Goal: Information Seeking & Learning: Learn about a topic

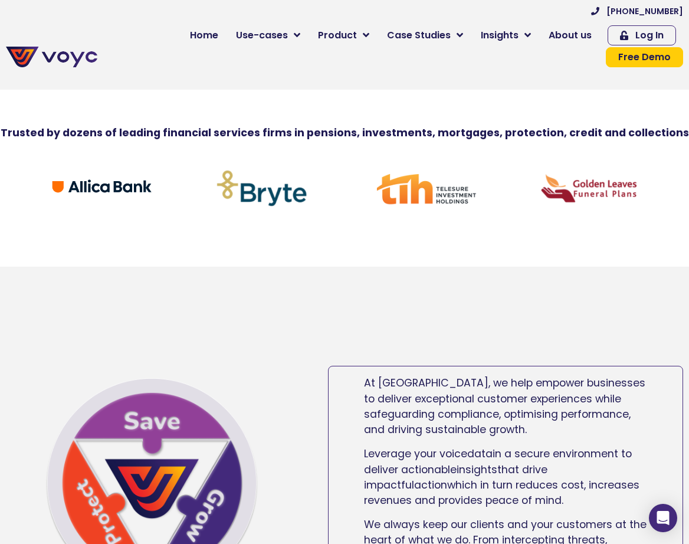
click at [540, 27] on link "About us" at bounding box center [570, 36] width 61 height 24
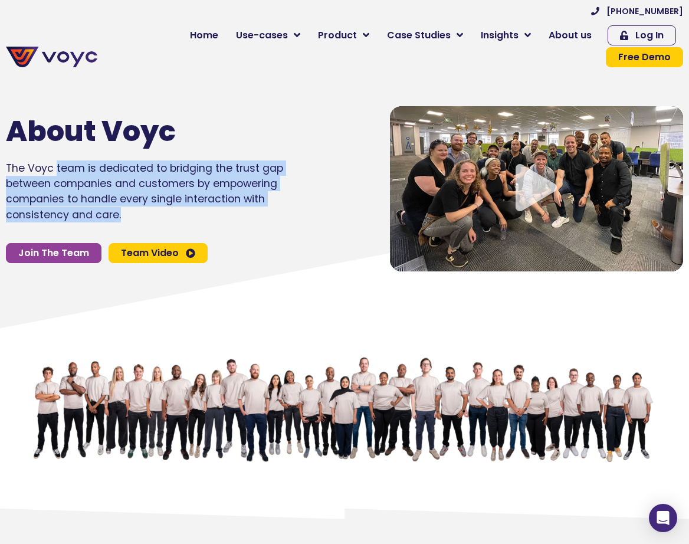
drag, startPoint x: 56, startPoint y: 145, endPoint x: 211, endPoint y: 183, distance: 159.2
click at [214, 193] on p "The Voyc team is dedicated to bridging the trust gap between companies and cust…" at bounding box center [154, 191] width 296 height 63
copy p "team is dedicated to bridging the trust gap between companies and customers by …"
click at [201, 160] on p "The Voyc team is dedicated to bridging the trust gap between companies and cust…" at bounding box center [154, 191] width 296 height 63
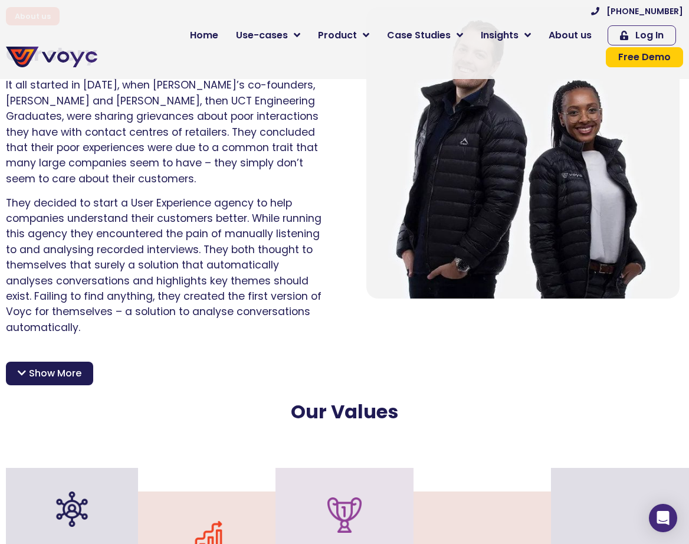
scroll to position [1121, 0]
